Goal: Check status: Check status

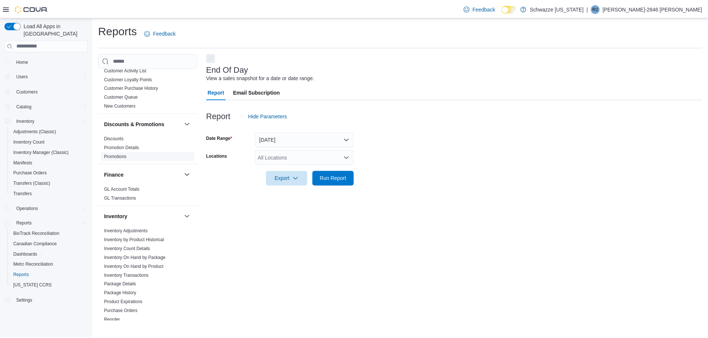
scroll to position [111, 0]
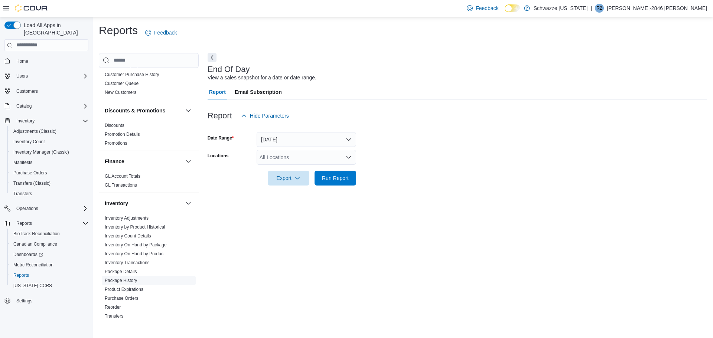
click at [135, 278] on link "Package History" at bounding box center [121, 280] width 32 height 5
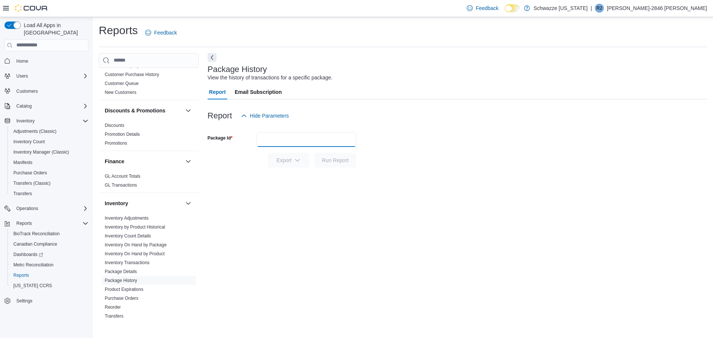
click at [305, 139] on input "Package Id" at bounding box center [307, 139] width 100 height 15
click at [315, 153] on button "Run Report" at bounding box center [336, 160] width 42 height 15
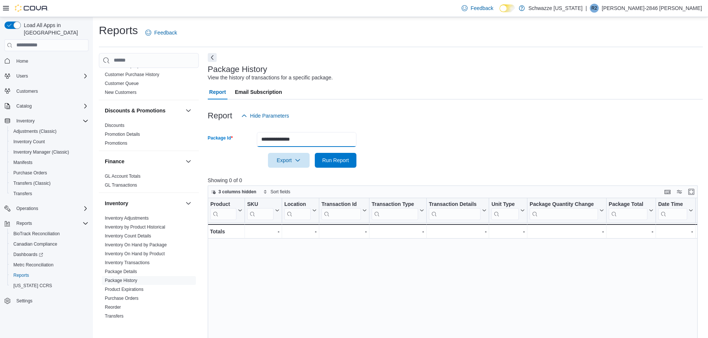
click at [286, 141] on input "**********" at bounding box center [307, 139] width 100 height 15
click at [267, 140] on input "**********" at bounding box center [307, 139] width 100 height 15
type input "**********"
click at [315, 153] on button "Run Report" at bounding box center [336, 160] width 42 height 15
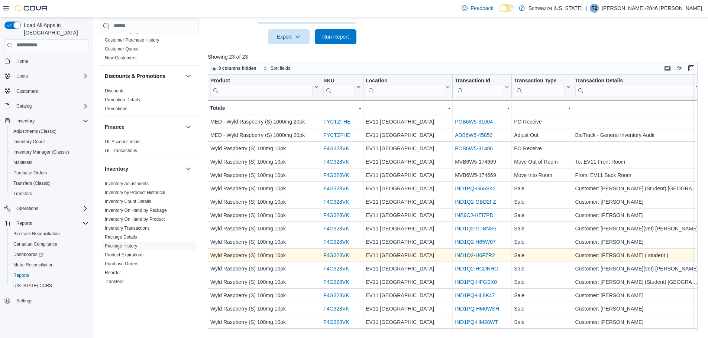
scroll to position [94, 0]
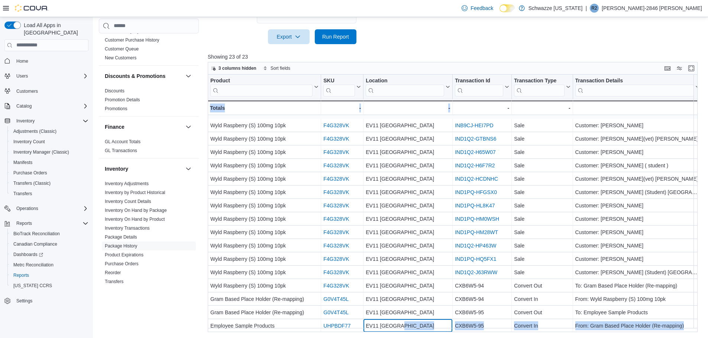
drag, startPoint x: 398, startPoint y: 328, endPoint x: 461, endPoint y: 337, distance: 63.0
click at [461, 337] on div "Reports Feedback Cash Management Cash Management Cash Out Details Compliance OC…" at bounding box center [401, 115] width 616 height 445
click at [485, 336] on div "Reports Feedback Cash Management Cash Management Cash Out Details Compliance OC…" at bounding box center [401, 115] width 616 height 445
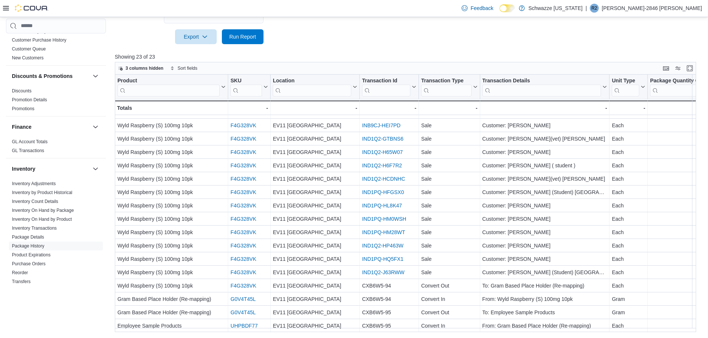
click at [385, 54] on p "Showing 23 of 23" at bounding box center [408, 56] width 587 height 7
click at [694, 71] on button "Enter fullscreen" at bounding box center [689, 68] width 9 height 9
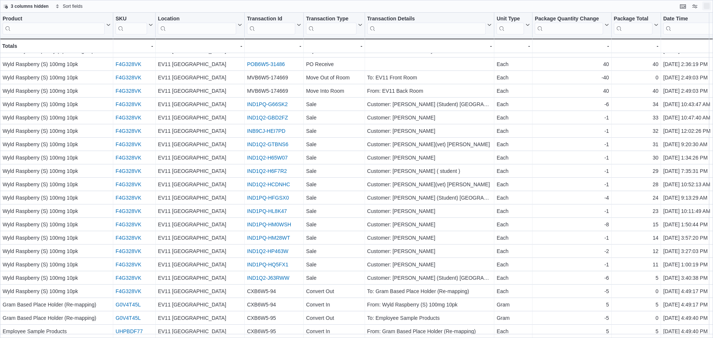
scroll to position [26, 0]
click at [696, 9] on button "Display options" at bounding box center [695, 5] width 9 height 9
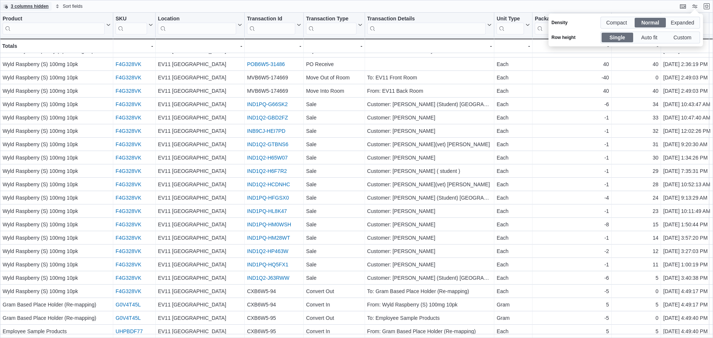
click at [29, 6] on span "3 columns hidden" at bounding box center [30, 6] width 38 height 6
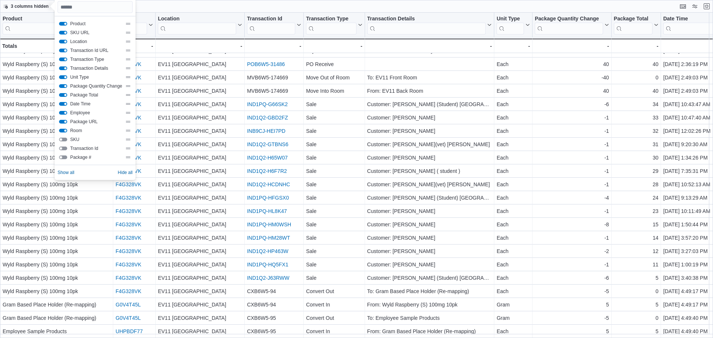
click at [62, 51] on button "Transaction Id URL" at bounding box center [63, 51] width 8 height 4
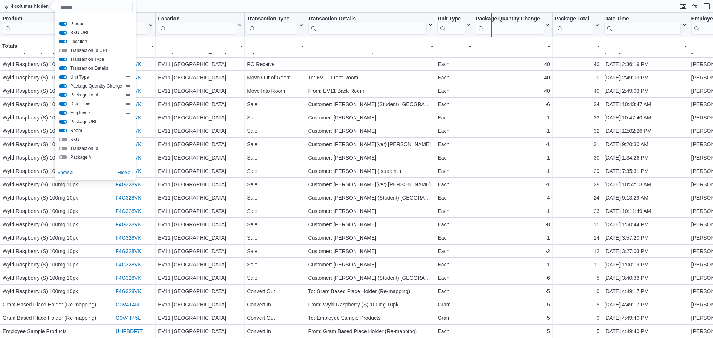
drag, startPoint x: 554, startPoint y: 18, endPoint x: 493, endPoint y: 22, distance: 60.7
click at [493, 22] on div at bounding box center [492, 25] width 6 height 25
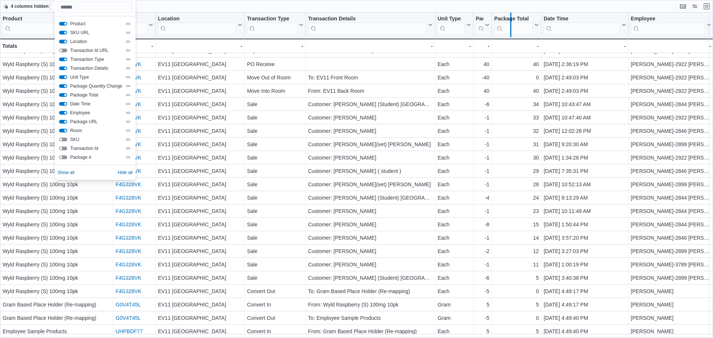
drag, startPoint x: 542, startPoint y: 18, endPoint x: 511, endPoint y: 22, distance: 30.7
click at [511, 22] on div at bounding box center [511, 25] width 6 height 25
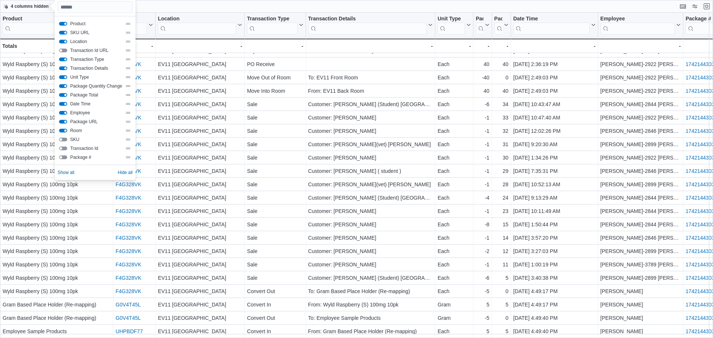
click at [155, 8] on div "4 columns hidden Sort fields" at bounding box center [356, 6] width 713 height 13
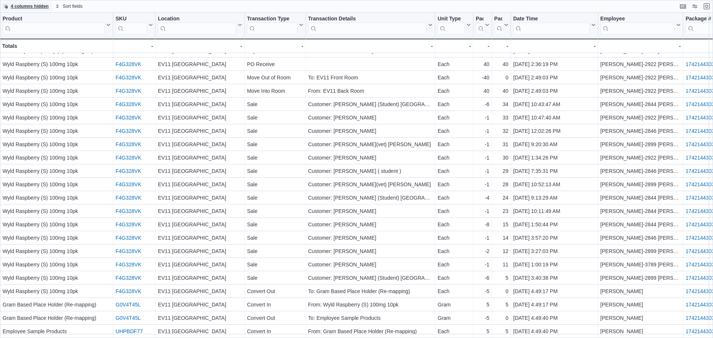
click at [37, 2] on span "4 columns hidden" at bounding box center [25, 6] width 45 height 9
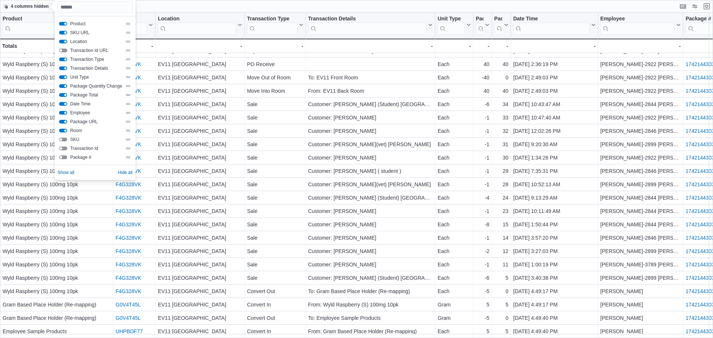
click at [64, 33] on button "SKU URL" at bounding box center [63, 33] width 8 height 4
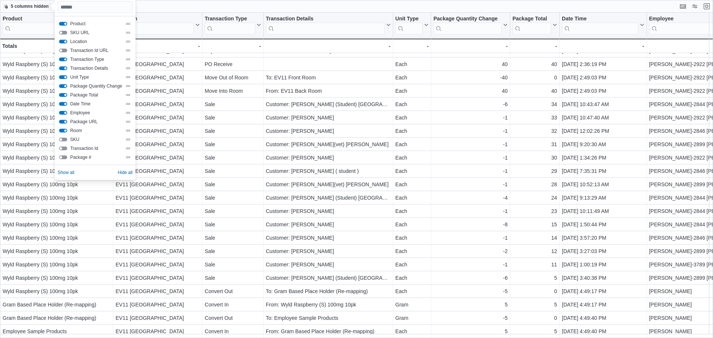
click at [256, 7] on div "5 columns hidden Sort fields" at bounding box center [356, 6] width 713 height 13
